Goal: Information Seeking & Learning: Learn about a topic

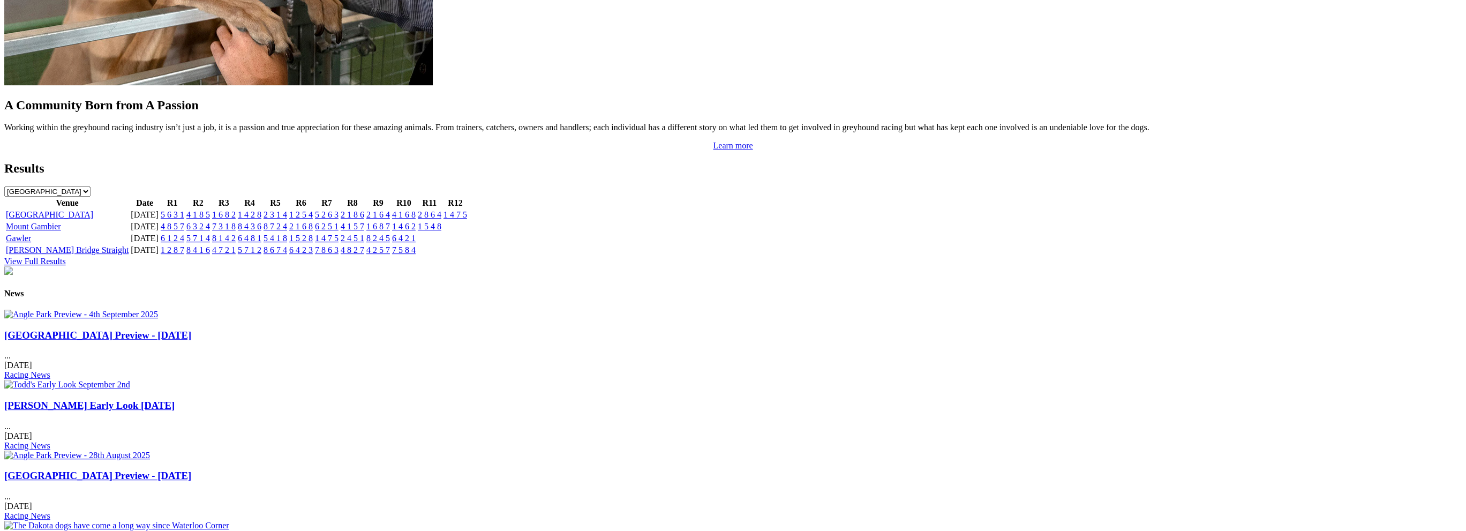
scroll to position [1285, 0]
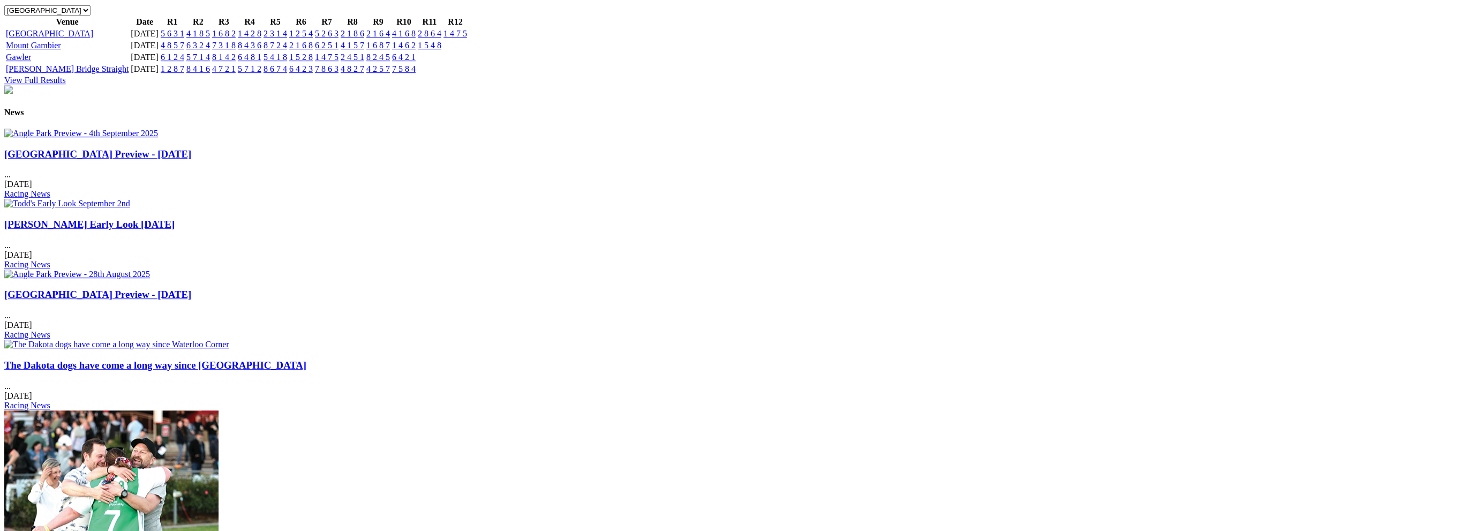
click at [191, 148] on link "[GEOGRAPHIC_DATA] Preview - [DATE]" at bounding box center [97, 153] width 187 height 11
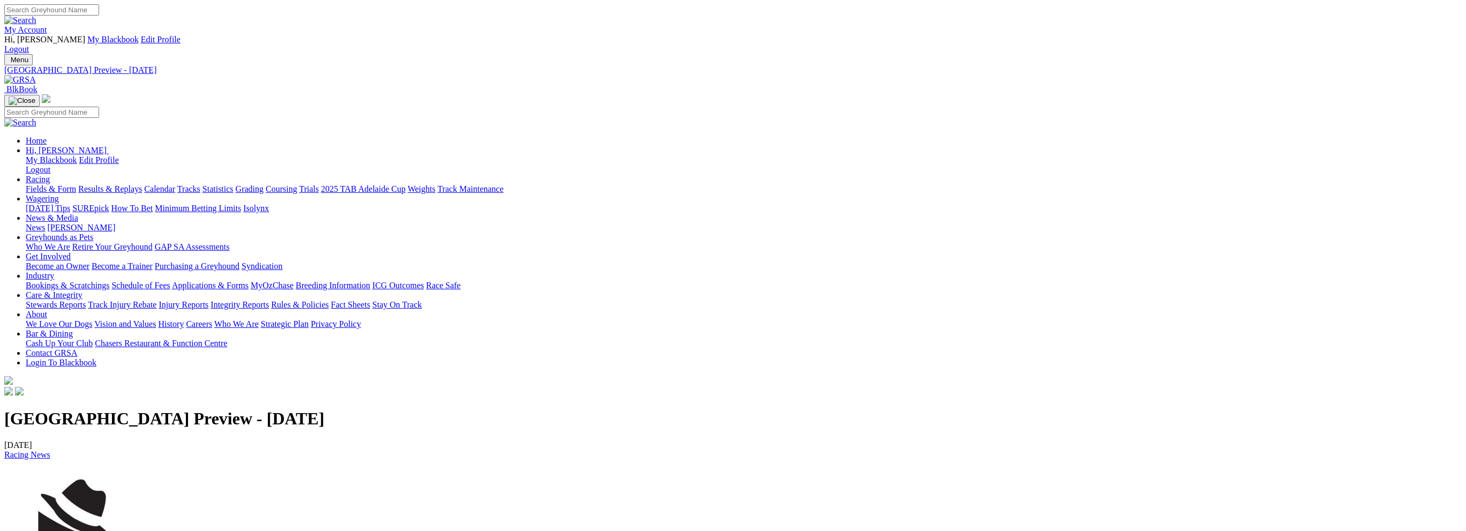
click at [175, 184] on link "Calendar" at bounding box center [159, 188] width 31 height 9
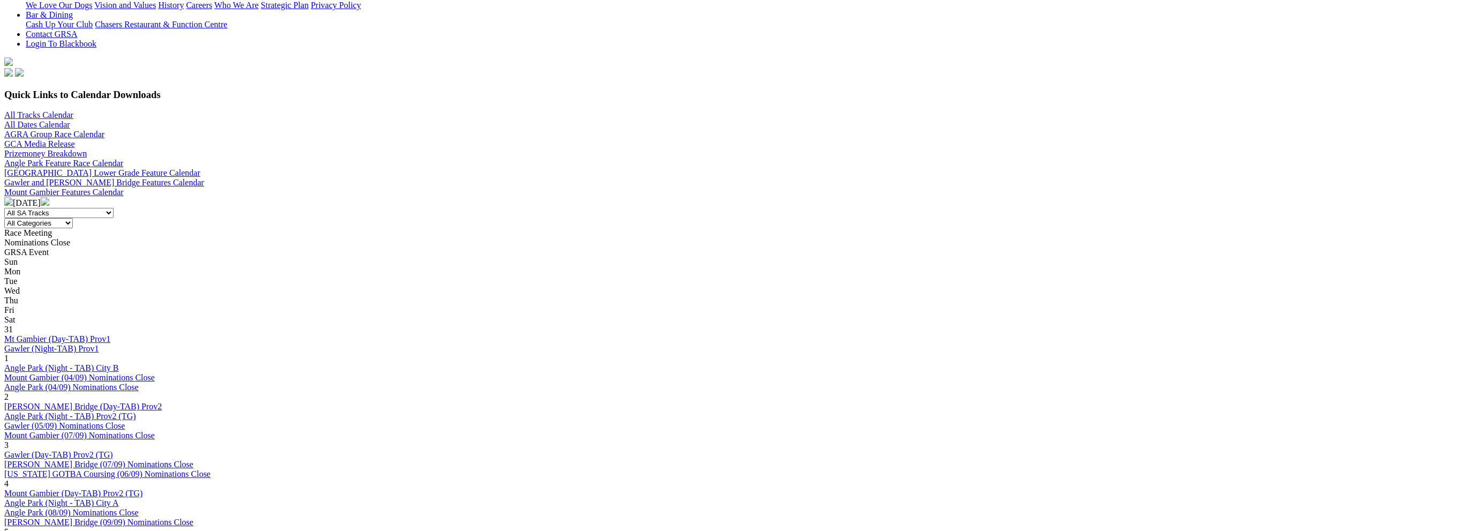
scroll to position [321, 0]
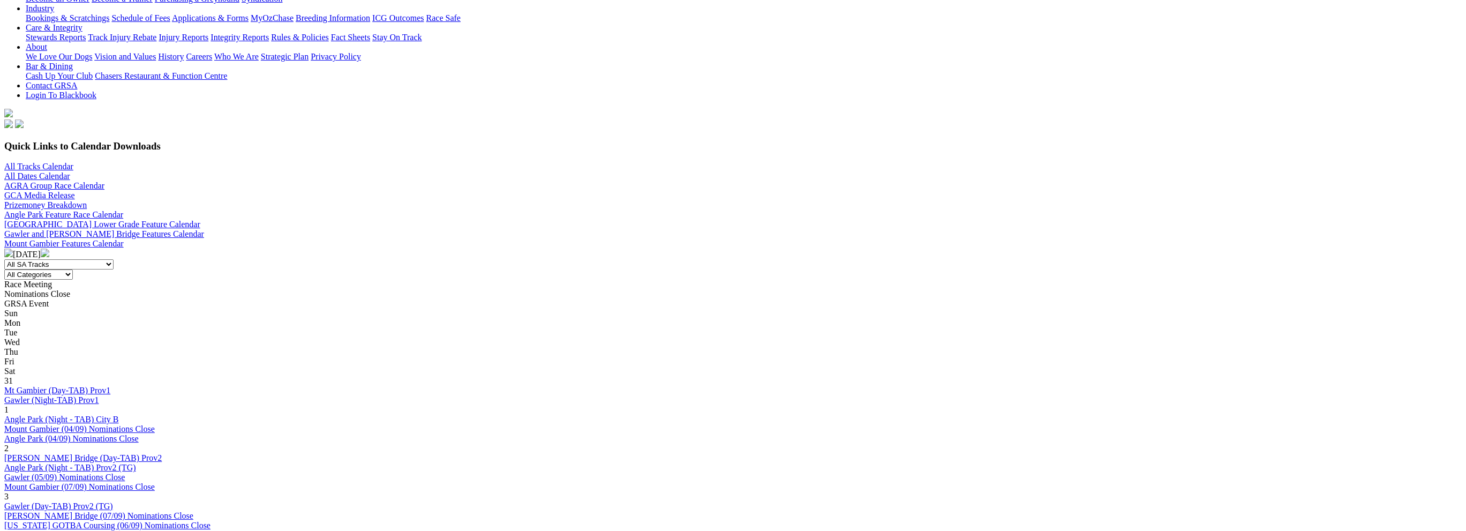
scroll to position [268, 0]
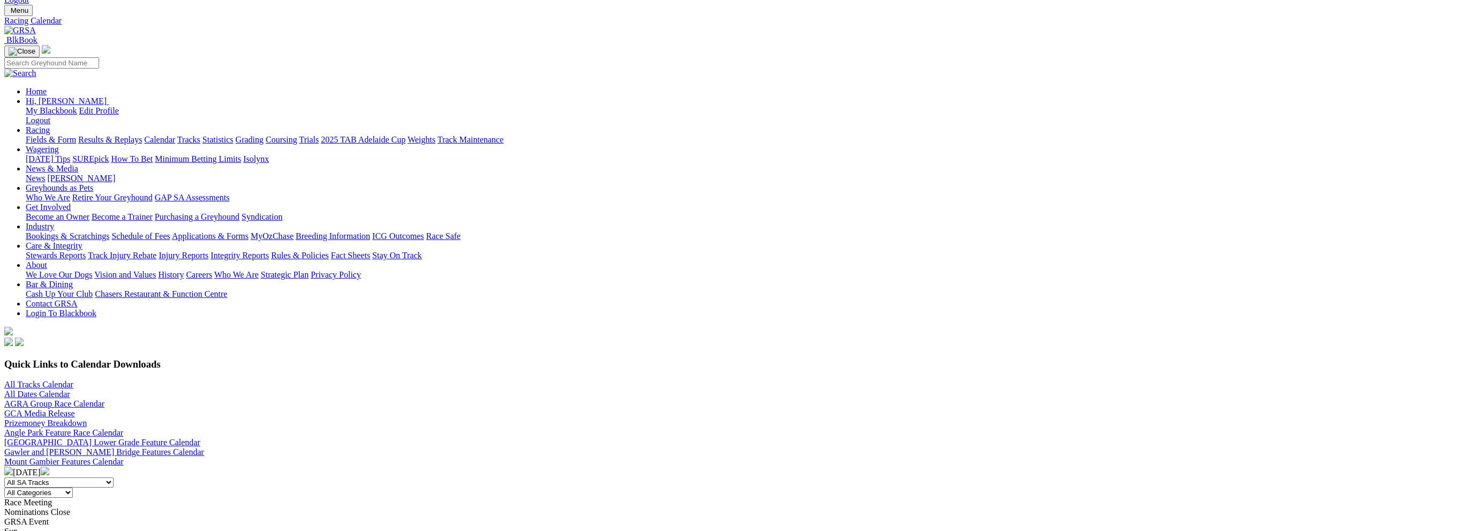
scroll to position [161, 0]
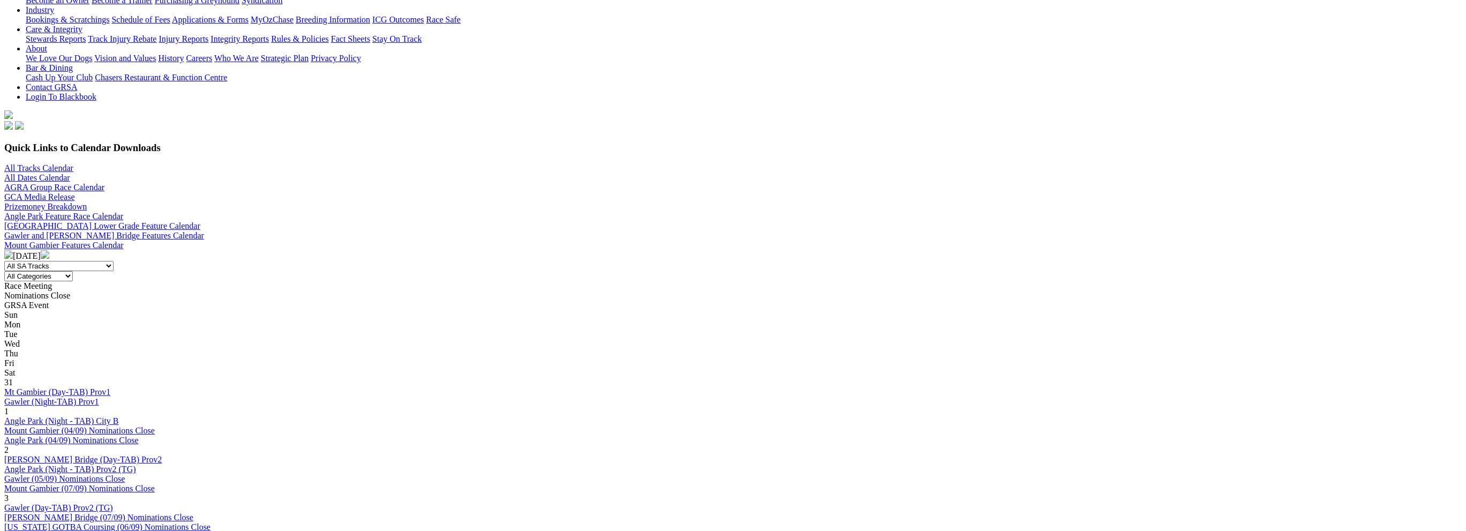
scroll to position [268, 0]
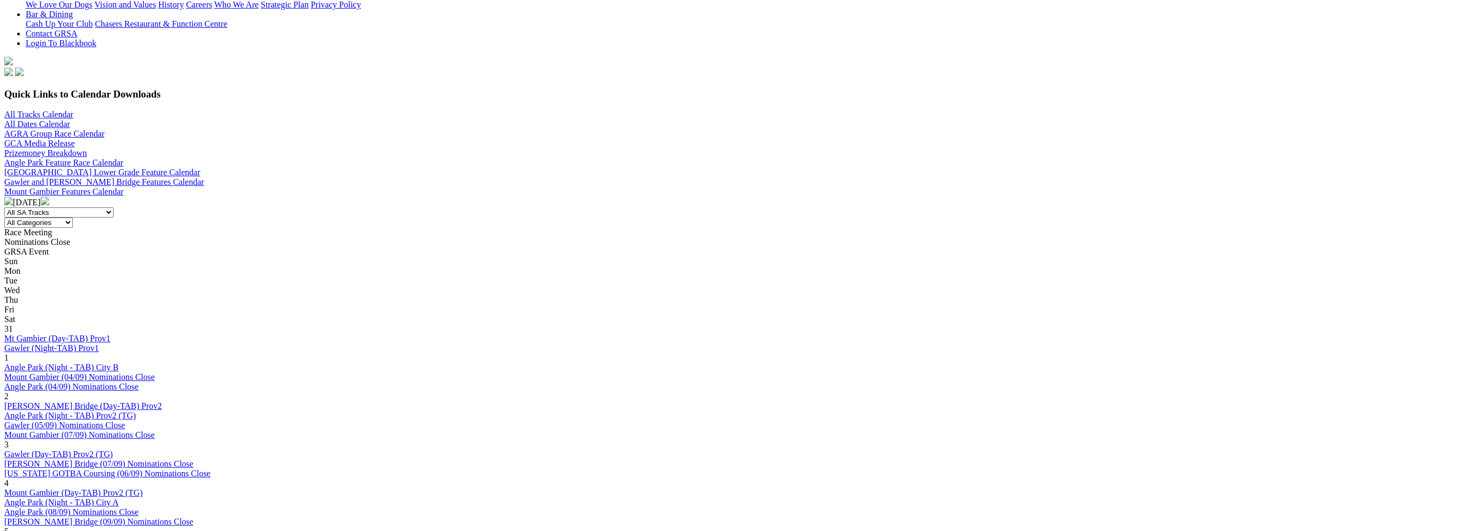
scroll to position [321, 0]
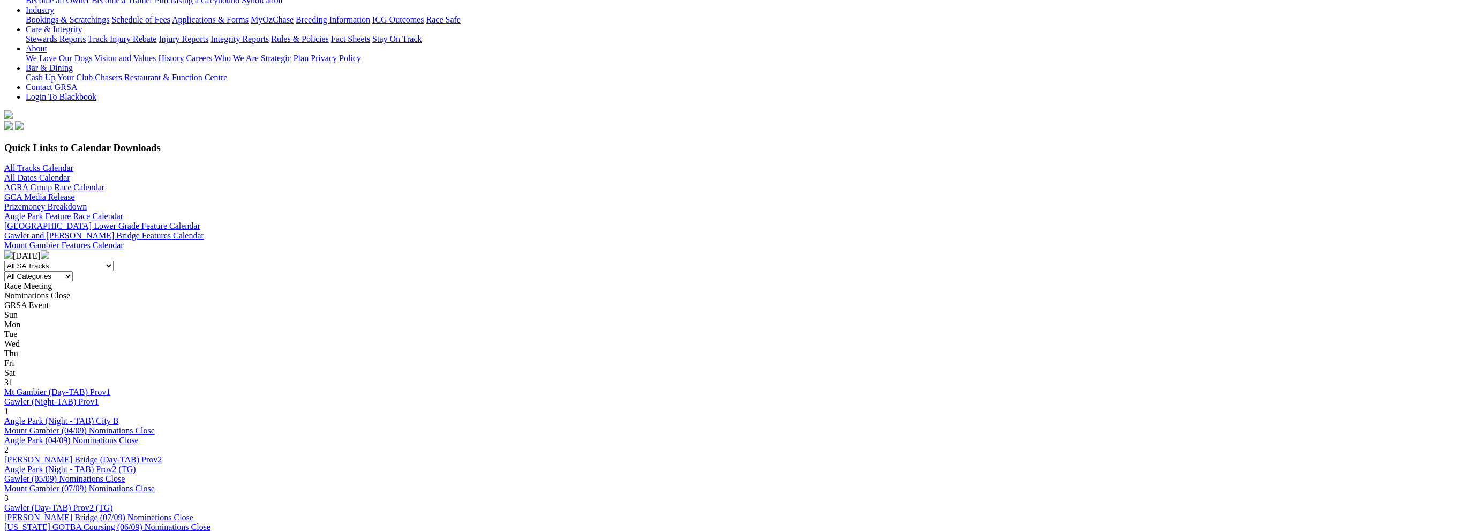
scroll to position [268, 0]
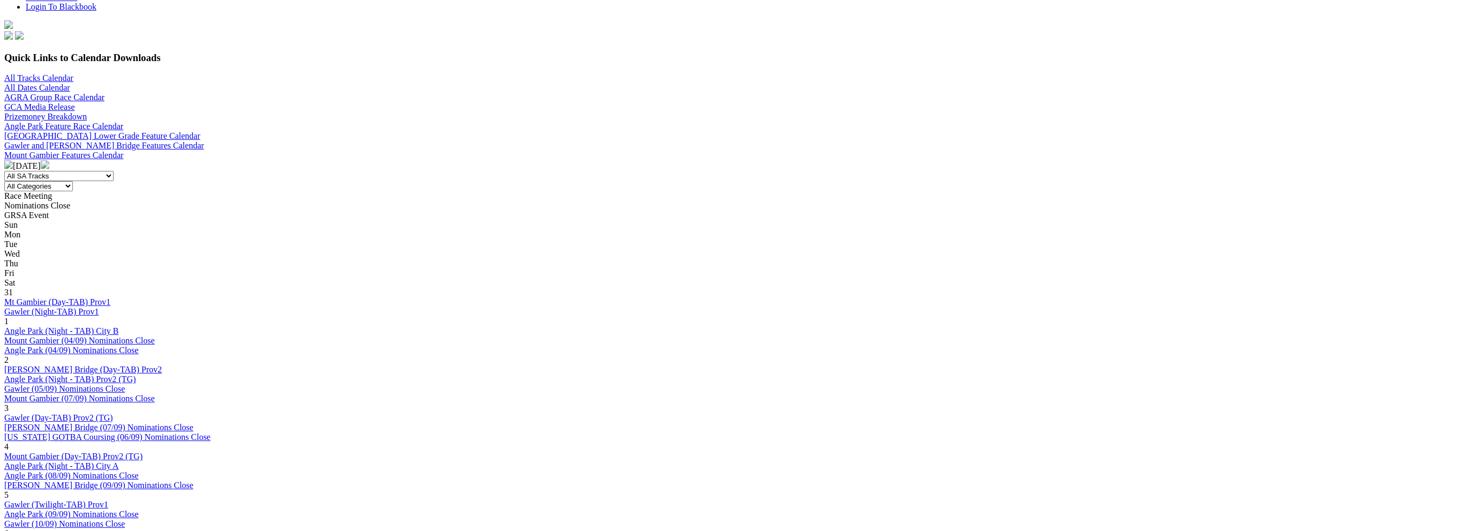
scroll to position [428, 0]
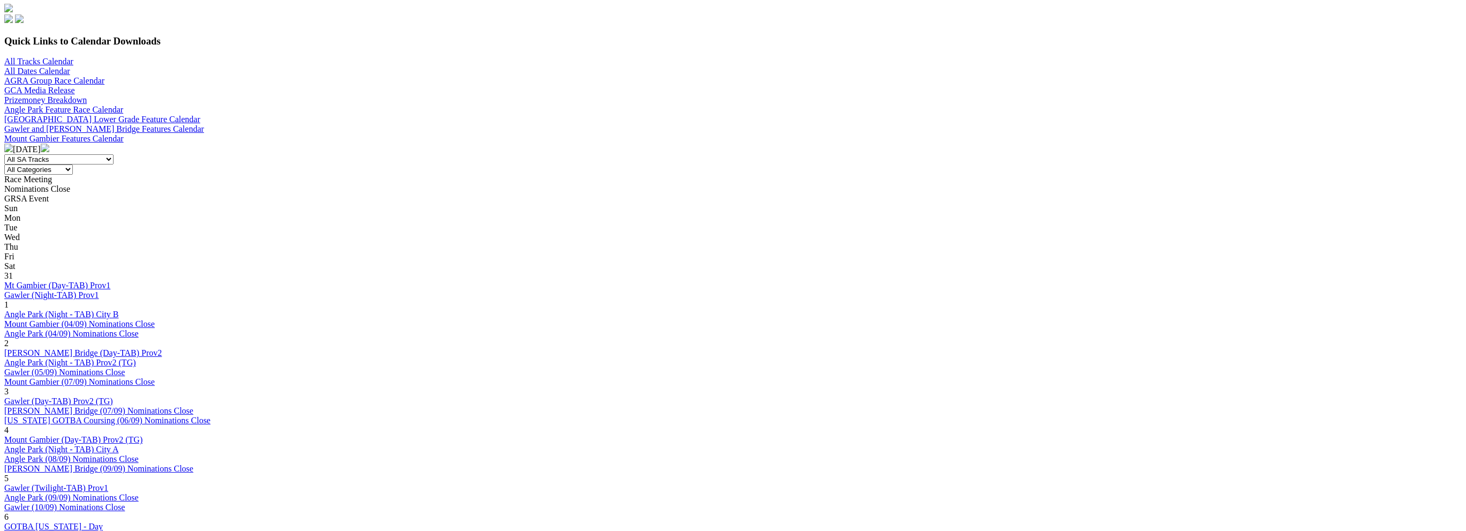
scroll to position [375, 0]
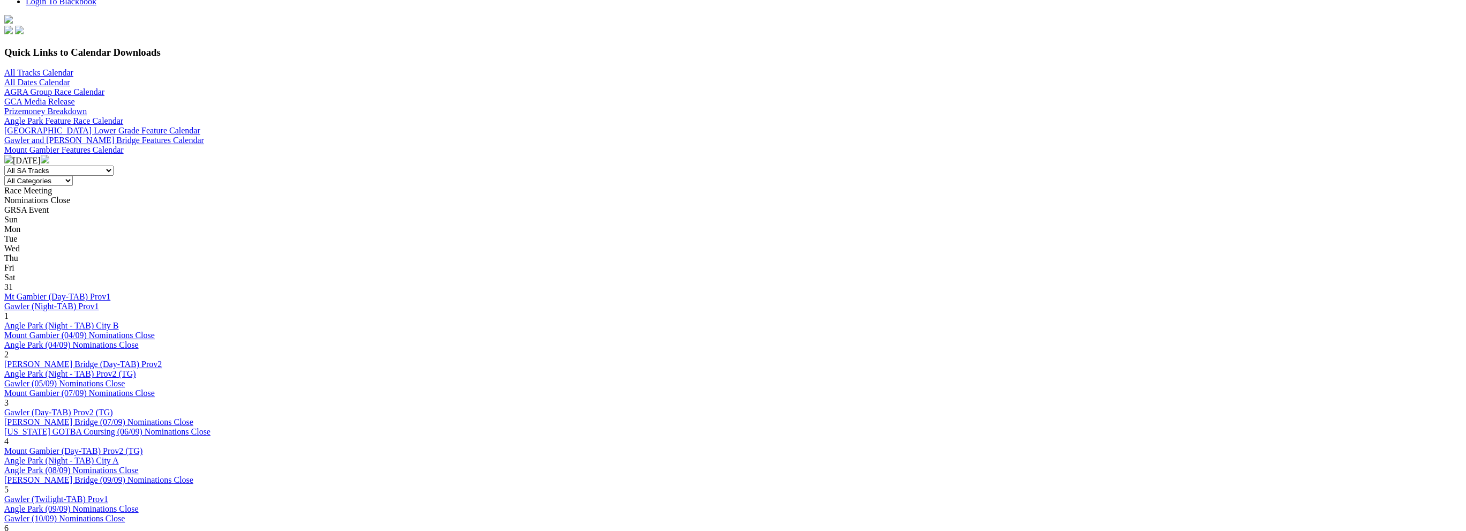
scroll to position [375, 0]
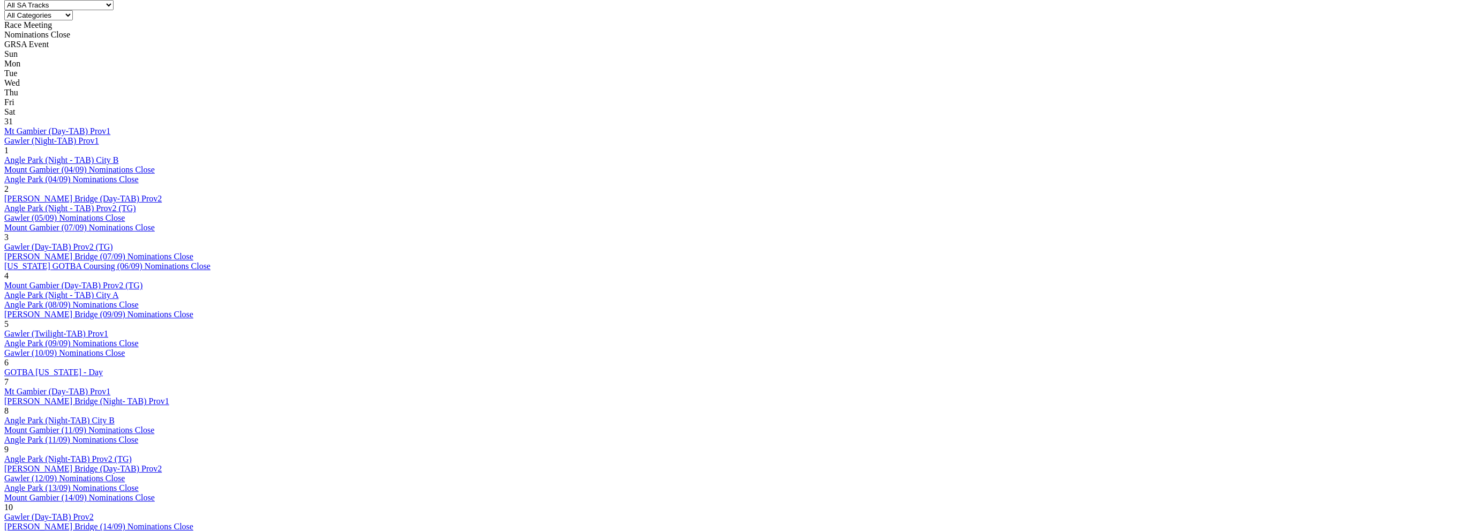
scroll to position [536, 0]
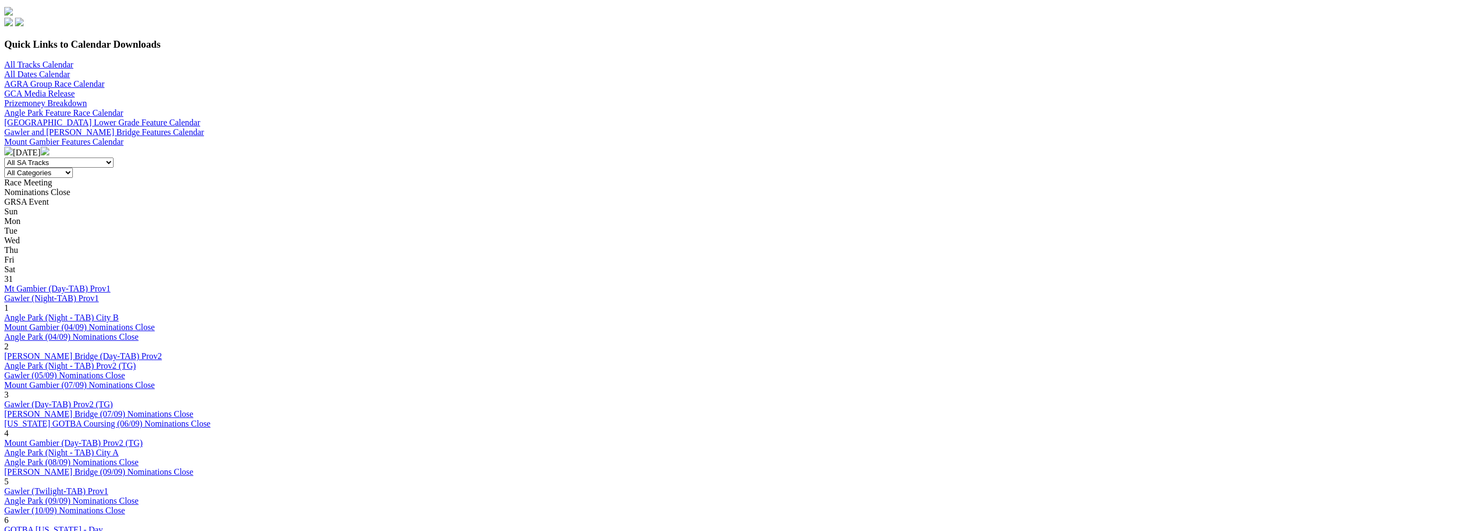
scroll to position [375, 0]
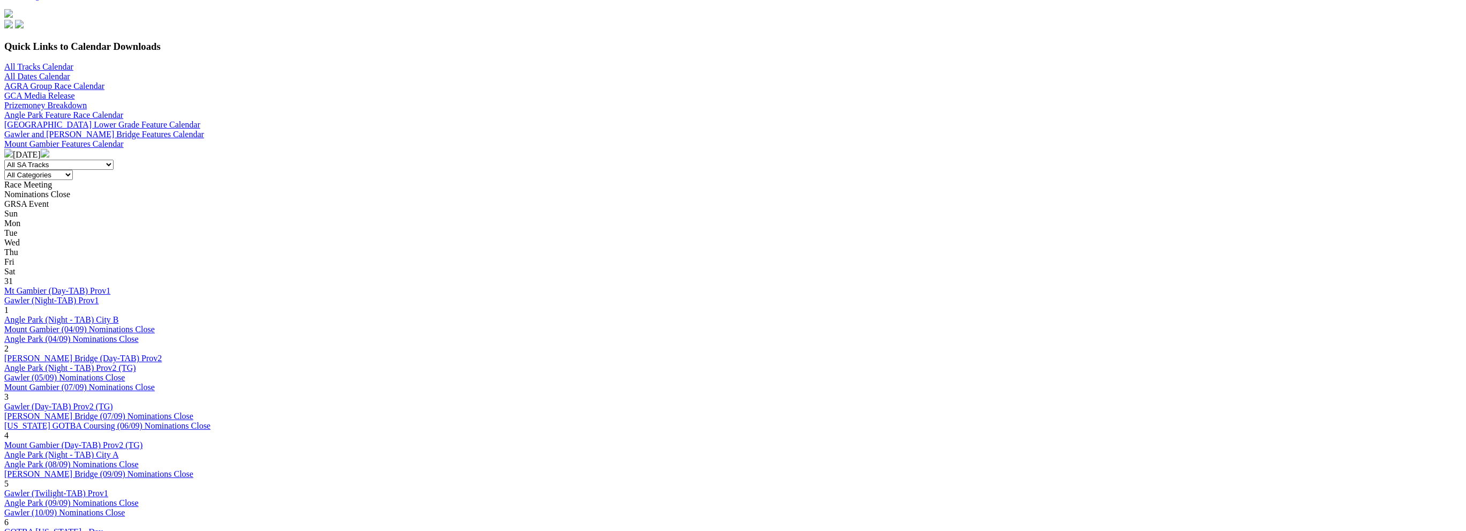
scroll to position [375, 0]
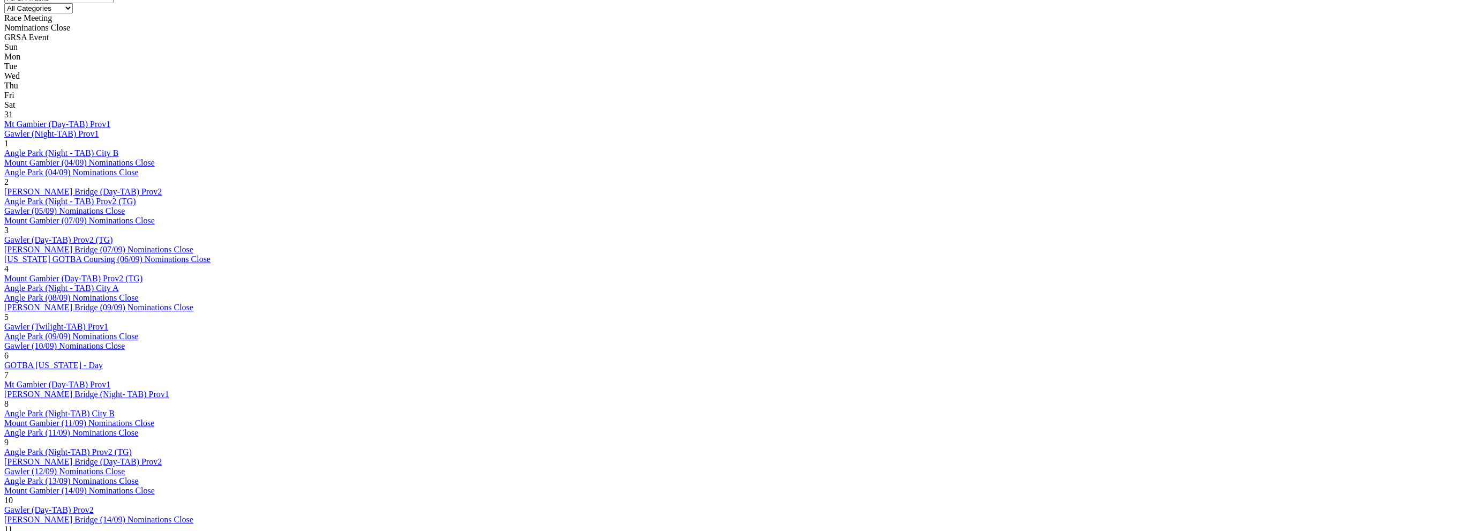
scroll to position [536, 0]
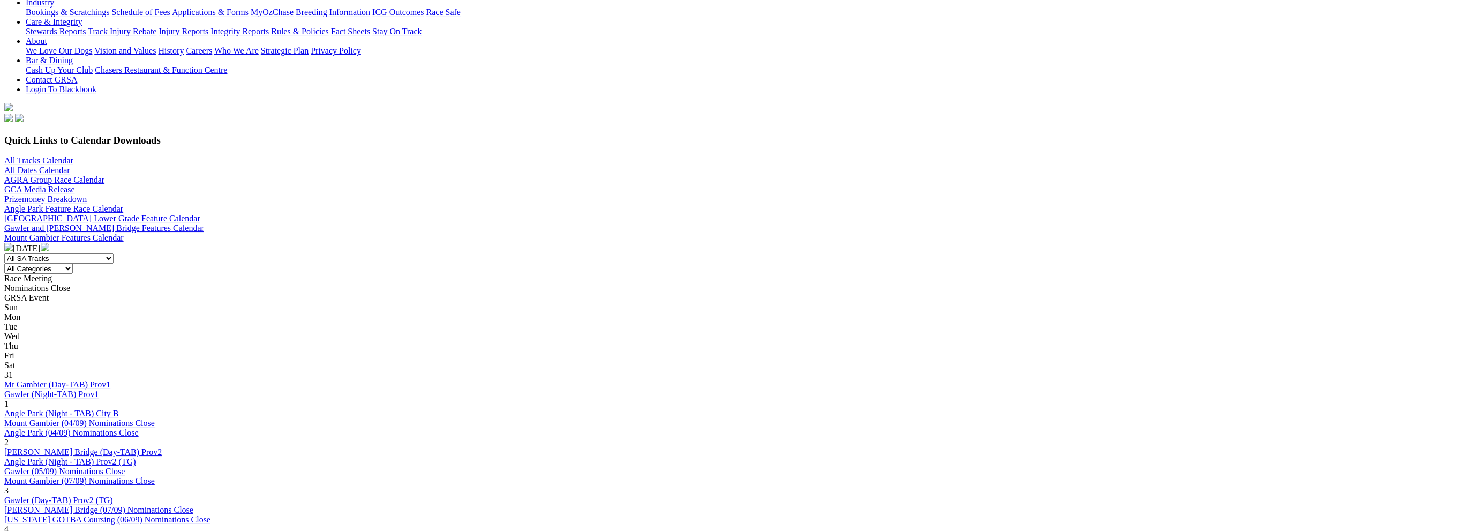
scroll to position [214, 0]
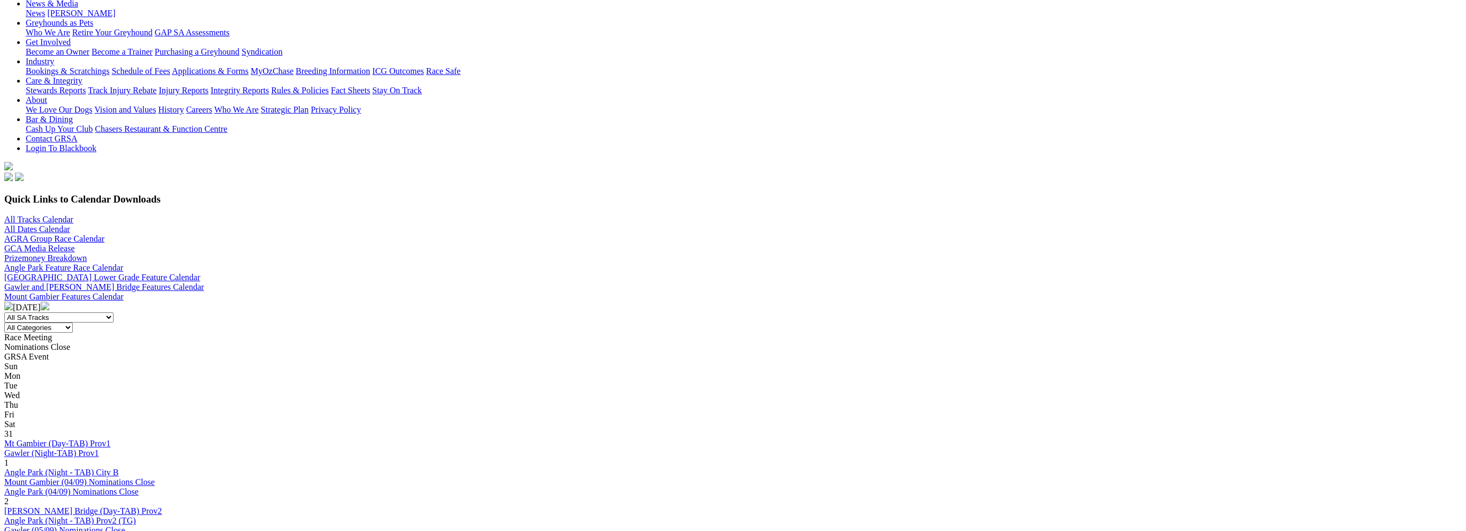
click at [49, 302] on img at bounding box center [45, 306] width 9 height 9
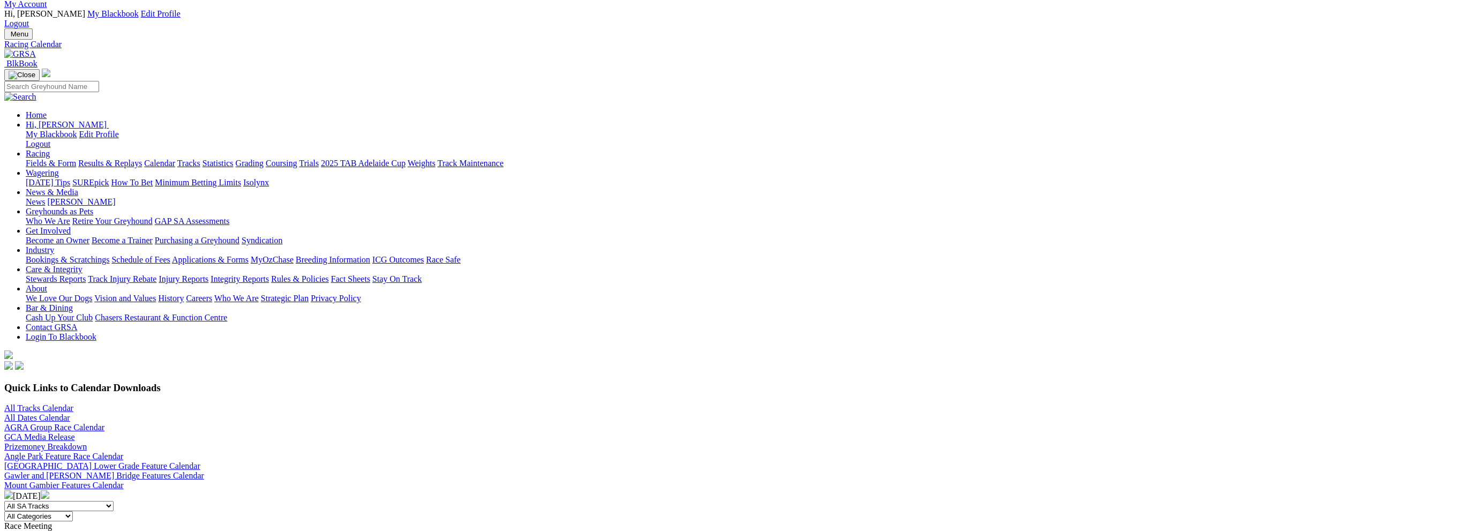
scroll to position [161, 0]
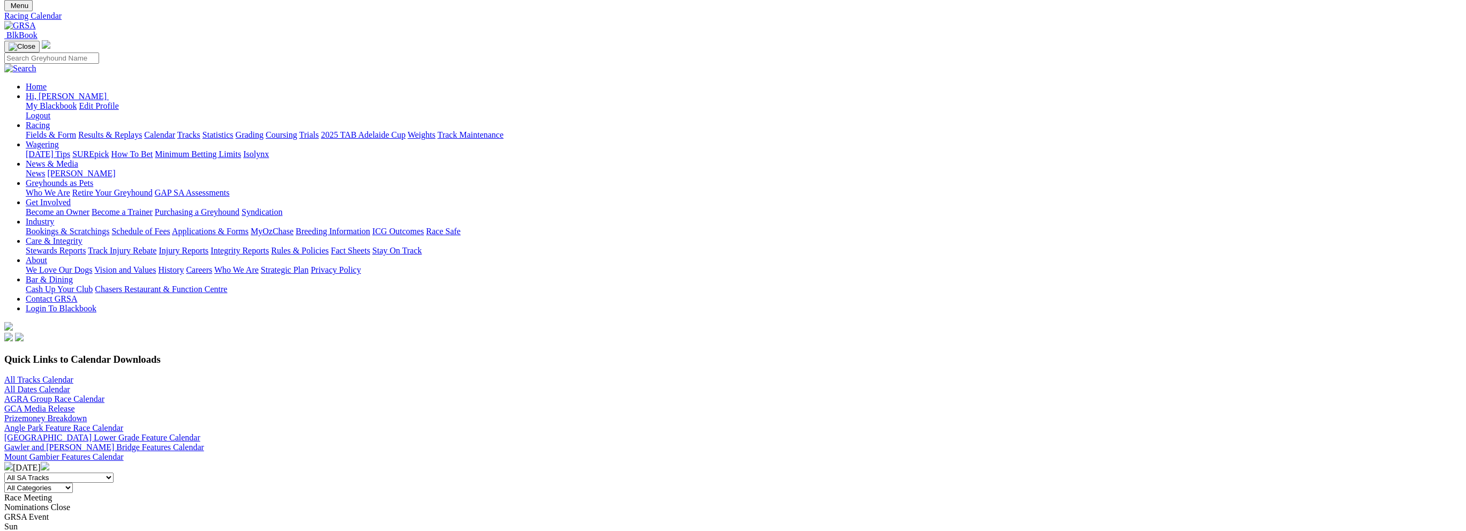
scroll to position [54, 0]
click at [204, 443] on link "Gawler and [PERSON_NAME] Bridge Features Calendar" at bounding box center [104, 447] width 200 height 9
